Goal: Obtain resource: Obtain resource

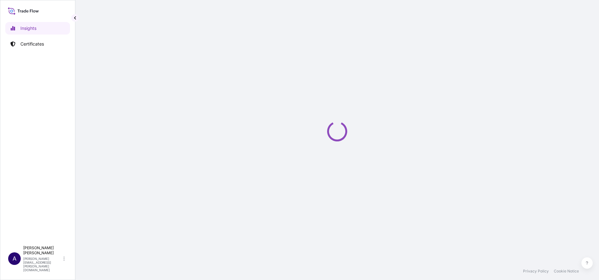
select select "2025"
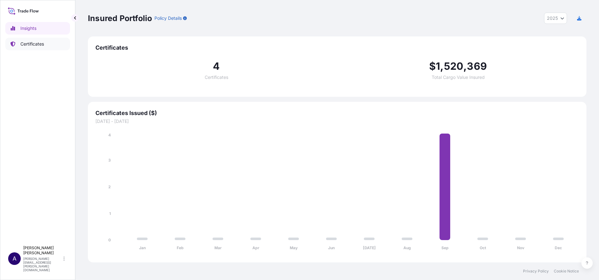
click at [36, 46] on p "Certificates" at bounding box center [32, 44] width 24 height 6
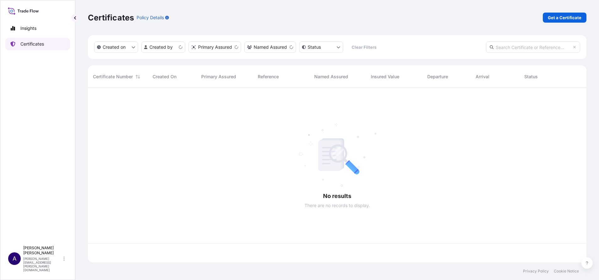
scroll to position [171, 491]
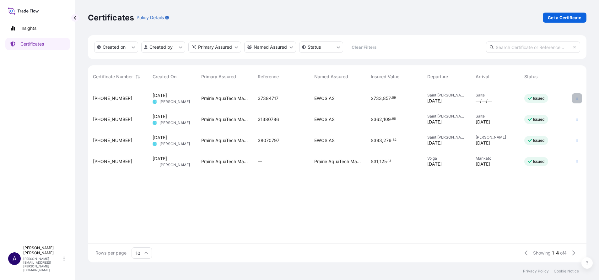
click at [579, 100] on icon "button" at bounding box center [577, 98] width 4 height 4
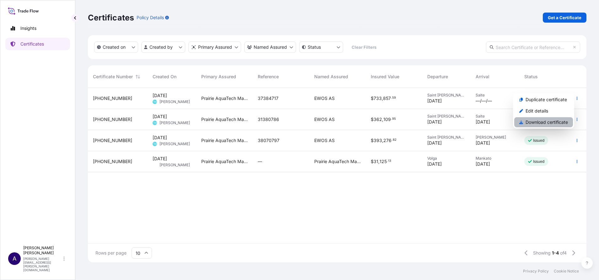
click at [541, 120] on p "Download certificate" at bounding box center [547, 122] width 42 height 6
click at [562, 13] on link "Get a Certificate" at bounding box center [565, 18] width 44 height 10
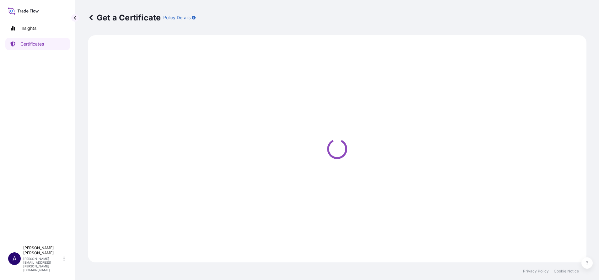
select select "Sea Vessel"
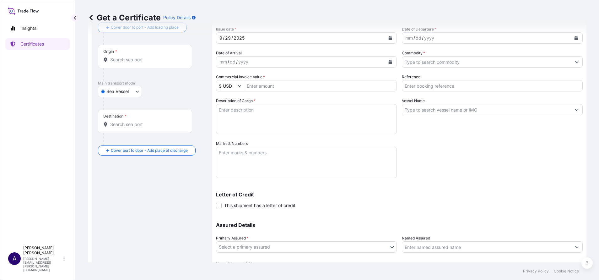
scroll to position [73, 0]
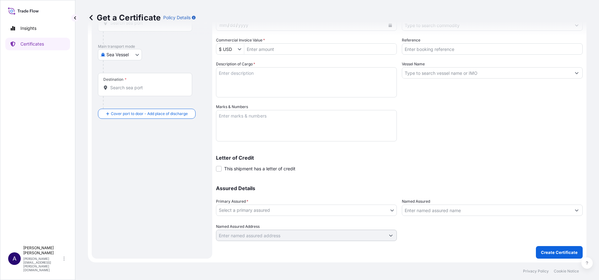
click at [391, 210] on body "Insights Certificates A [PERSON_NAME] [PERSON_NAME][EMAIL_ADDRESS][PERSON_NAME]…" at bounding box center [299, 140] width 599 height 280
click at [390, 210] on body "Insights Certificates A [PERSON_NAME] [PERSON_NAME][EMAIL_ADDRESS][PERSON_NAME]…" at bounding box center [299, 140] width 599 height 280
